Goal: Task Accomplishment & Management: Use online tool/utility

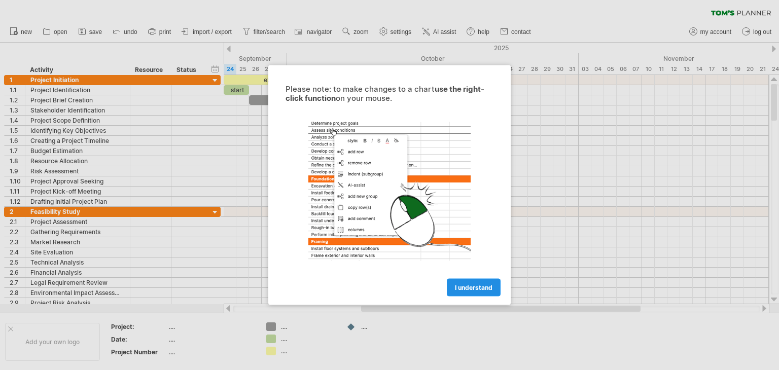
click at [462, 280] on link "I understand" at bounding box center [474, 288] width 54 height 18
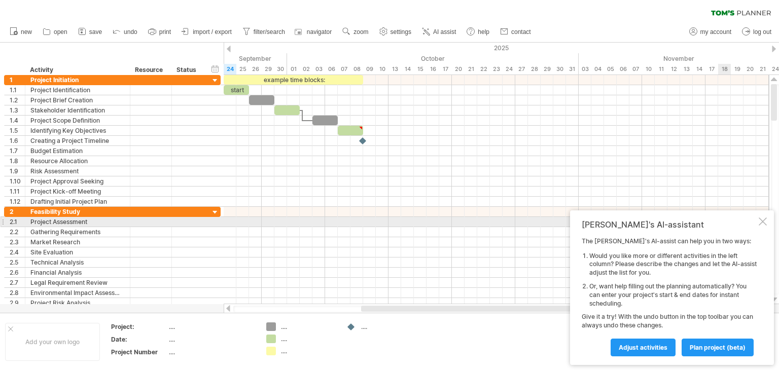
click at [763, 220] on div at bounding box center [762, 222] width 8 height 8
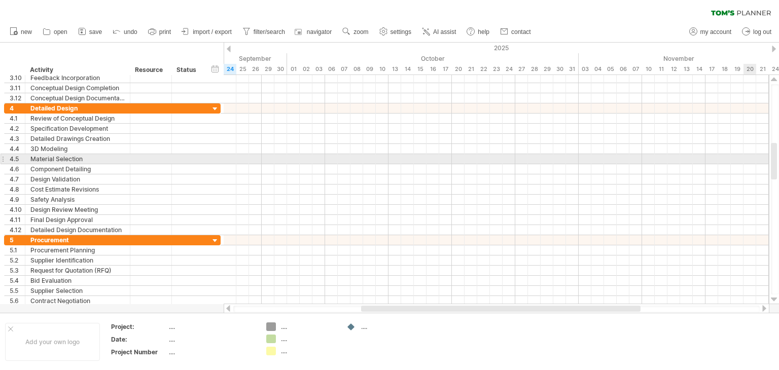
drag, startPoint x: 774, startPoint y: 98, endPoint x: 751, endPoint y: 155, distance: 61.2
click at [751, 155] on div "Trying to reach [DOMAIN_NAME] Connected again... 0% clear filter new 1" at bounding box center [389, 185] width 779 height 370
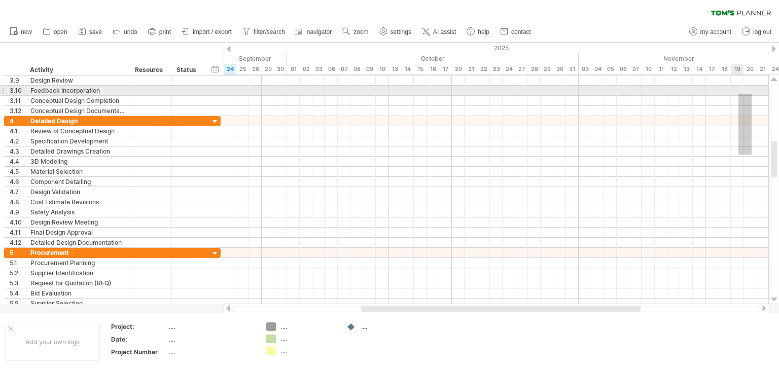
drag, startPoint x: 751, startPoint y: 155, endPoint x: 738, endPoint y: 94, distance: 61.8
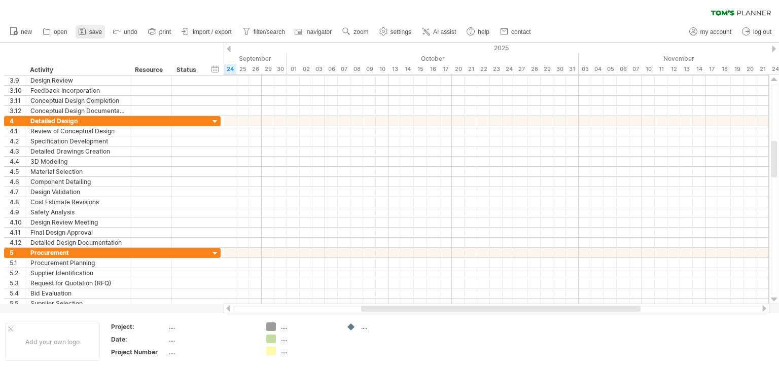
click at [93, 28] on span "save" at bounding box center [95, 31] width 13 height 7
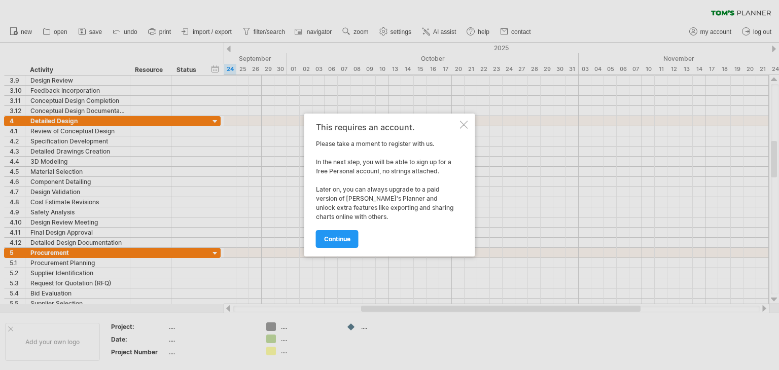
click at [494, 175] on div at bounding box center [389, 185] width 779 height 370
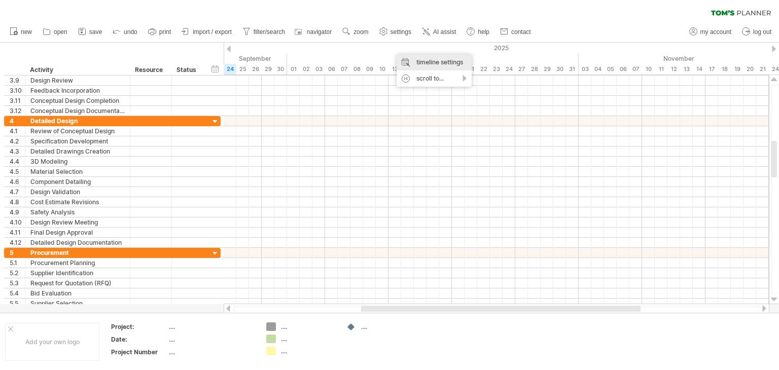
click at [442, 62] on div "timeline settings" at bounding box center [433, 62] width 75 height 16
select select "*"
select select "**"
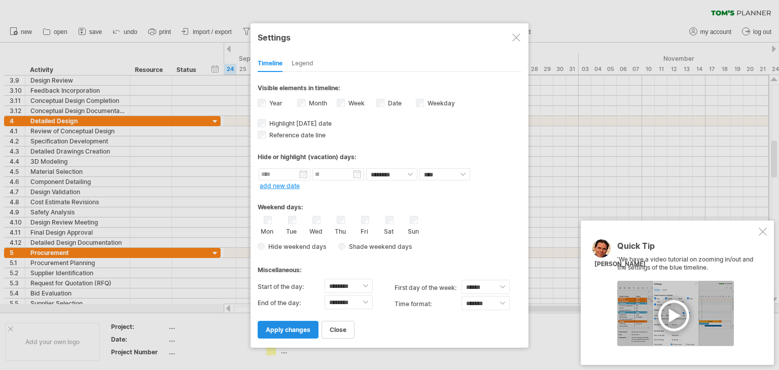
click at [288, 334] on link "apply changes" at bounding box center [288, 330] width 61 height 18
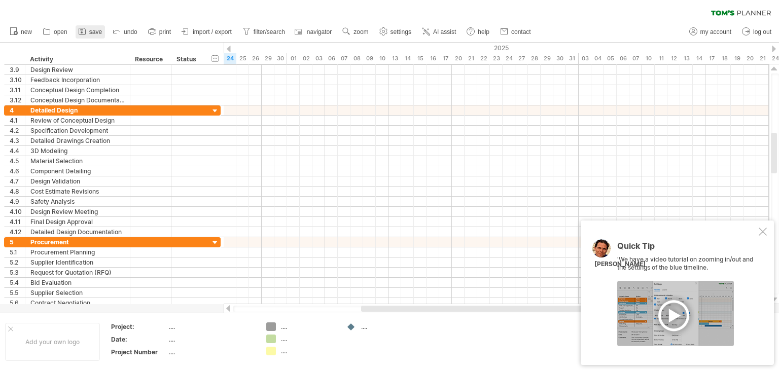
click at [94, 30] on span "save" at bounding box center [95, 31] width 13 height 7
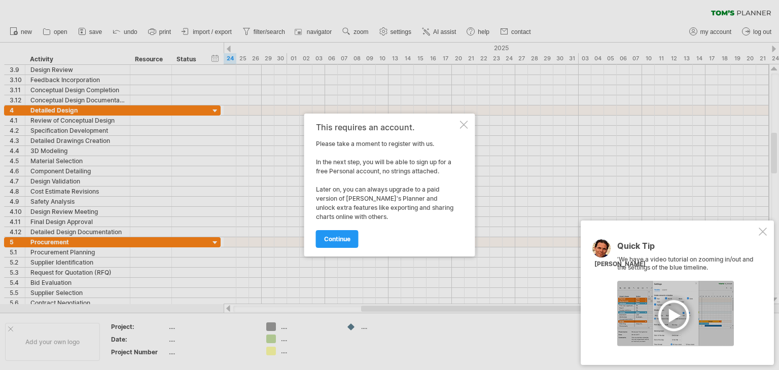
click at [465, 121] on div at bounding box center [464, 125] width 8 height 8
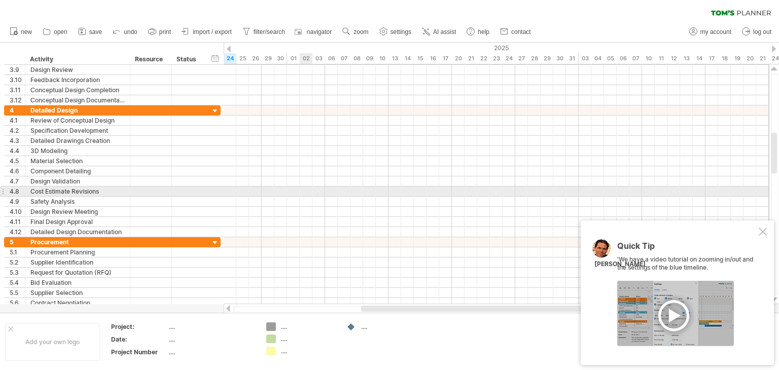
click at [303, 189] on div at bounding box center [496, 192] width 545 height 10
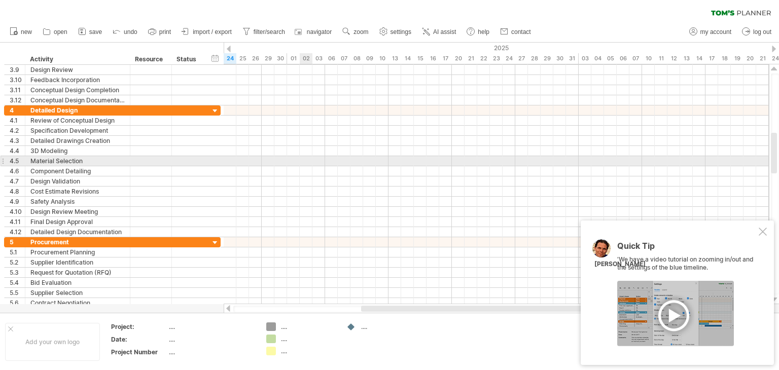
click at [300, 161] on div at bounding box center [496, 161] width 545 height 10
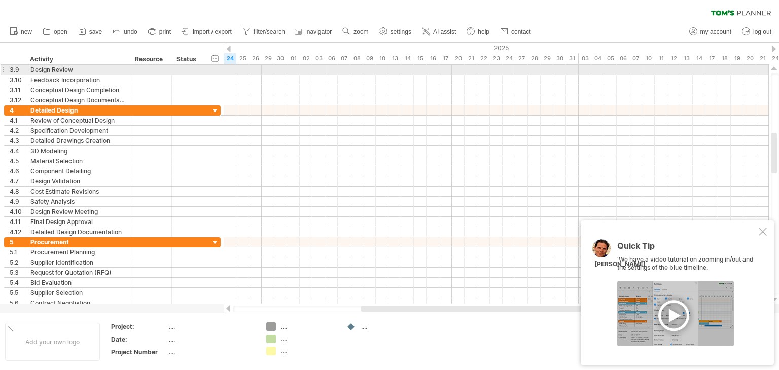
drag, startPoint x: 771, startPoint y: 65, endPoint x: 771, endPoint y: 71, distance: 6.6
click at [771, 71] on div at bounding box center [774, 69] width 7 height 8
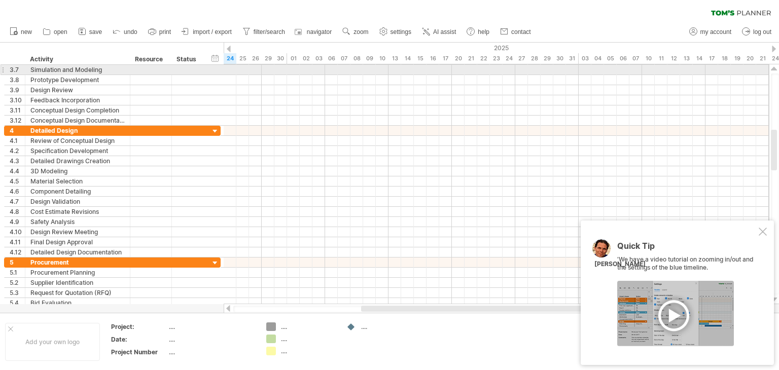
click at [772, 69] on div at bounding box center [774, 69] width 7 height 8
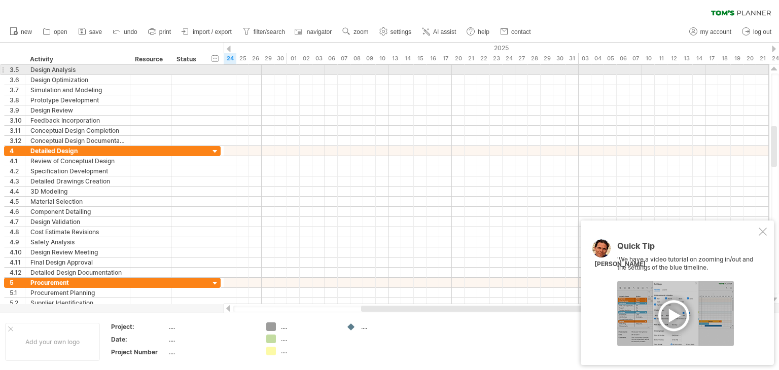
click at [772, 69] on div at bounding box center [774, 69] width 7 height 8
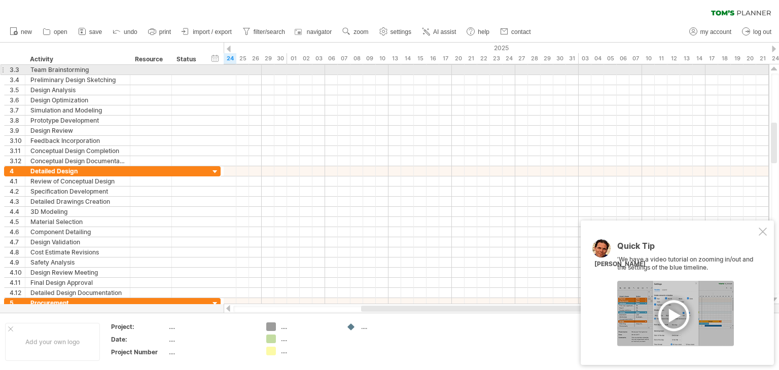
click at [772, 69] on div at bounding box center [774, 69] width 7 height 8
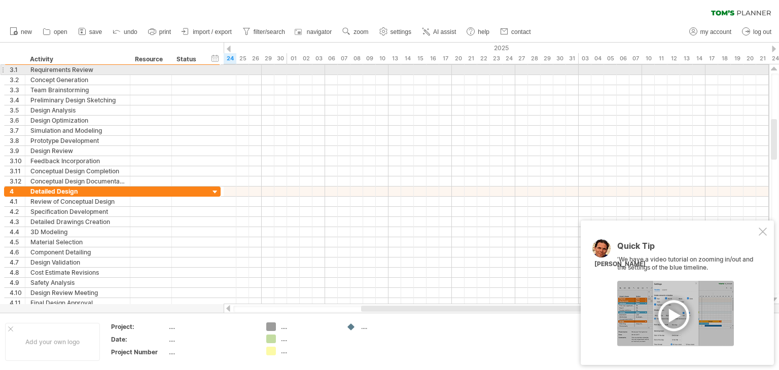
click at [772, 69] on div at bounding box center [774, 69] width 7 height 8
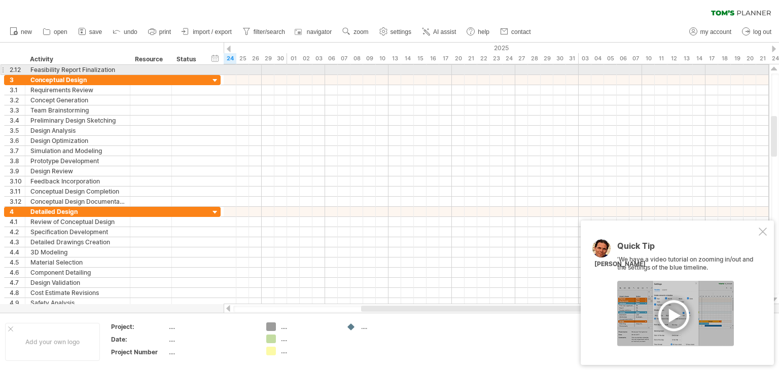
click at [772, 69] on div at bounding box center [774, 69] width 7 height 8
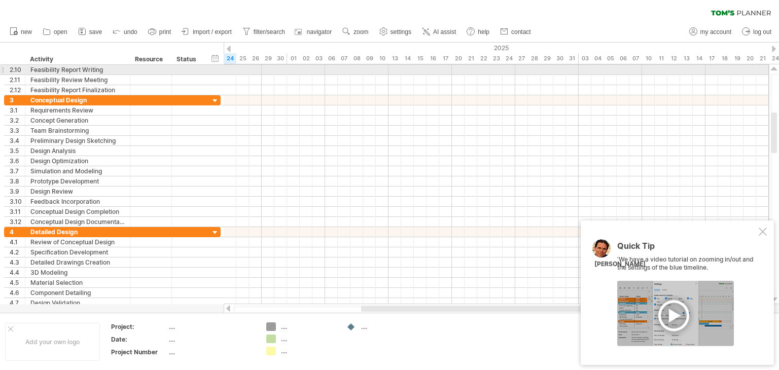
click at [772, 69] on div at bounding box center [774, 69] width 7 height 8
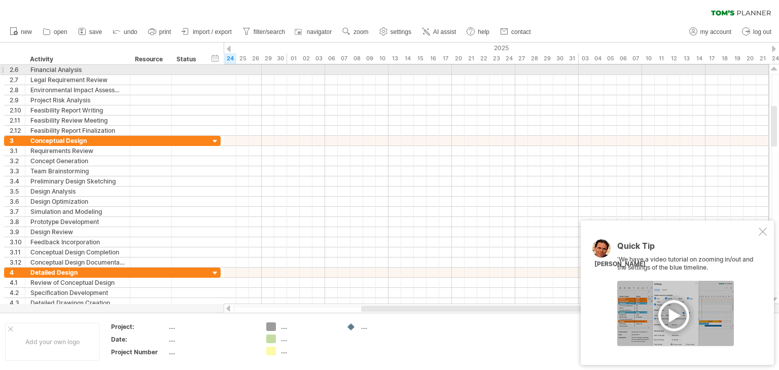
click at [772, 69] on div at bounding box center [774, 69] width 7 height 8
